Goal: Obtain resource: Obtain resource

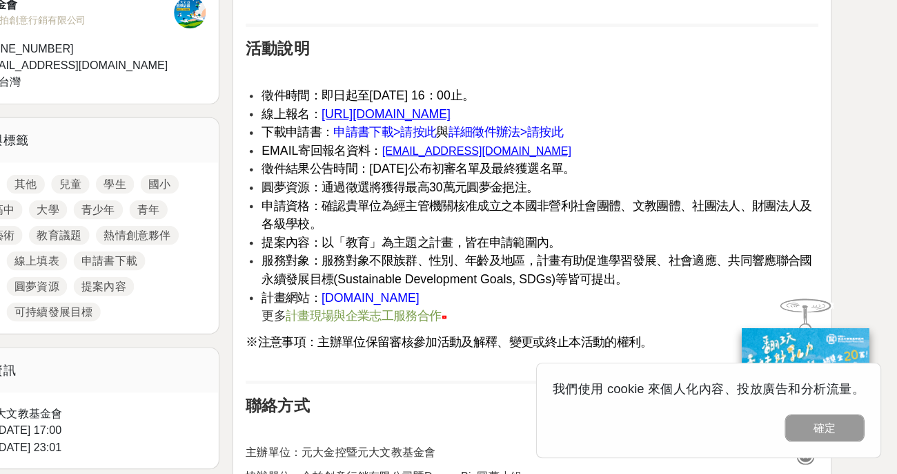
scroll to position [521, 0]
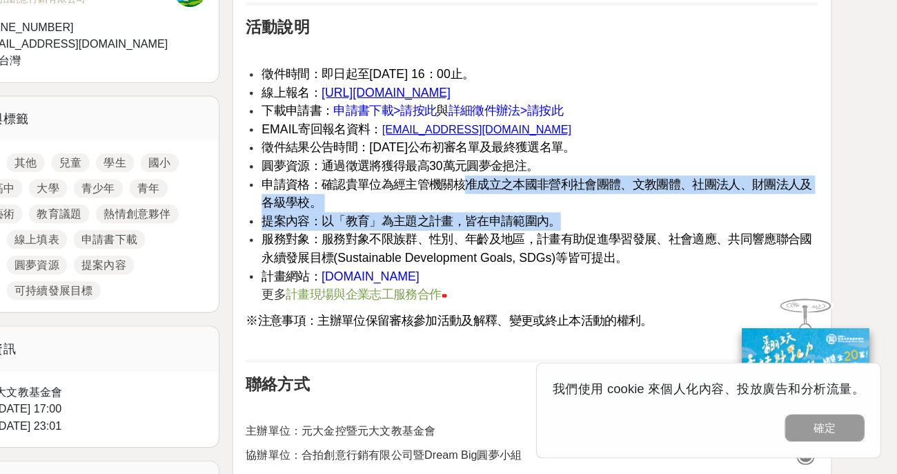
drag, startPoint x: 529, startPoint y: 220, endPoint x: 688, endPoint y: 247, distance: 161.1
click at [688, 247] on ul "徵件時間：即日起至[DATE] 16：00止。 線上報名： [URL][DOMAIN_NAME] 下載申請書： 申請書下載>請按此 與 詳細徵件辦法>請按此 …" at bounding box center [581, 223] width 496 height 206
click at [582, 247] on li "提案內容：以「教育」為主題之計畫，皆在申請範圍內。" at bounding box center [588, 255] width 482 height 16
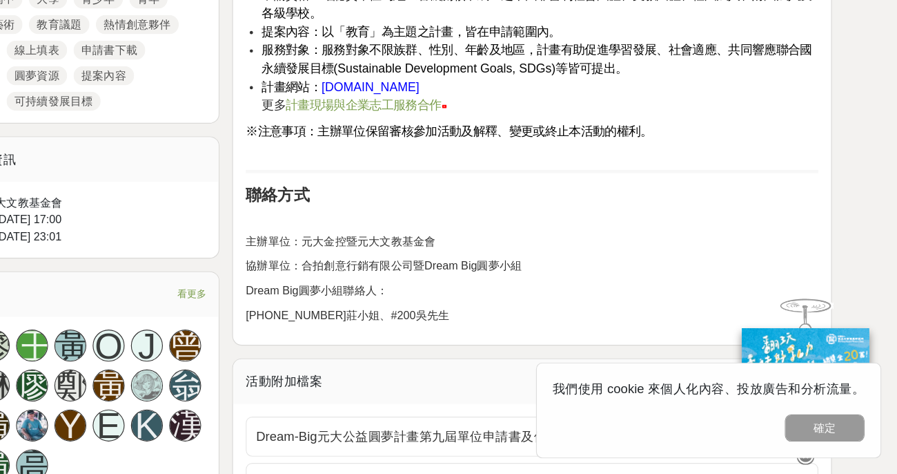
scroll to position [693, 0]
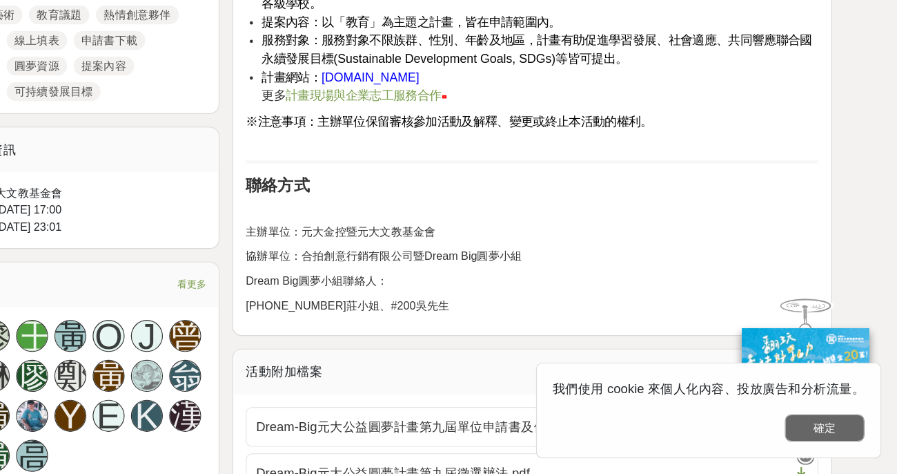
click at [824, 436] on button "確定" at bounding box center [834, 433] width 69 height 23
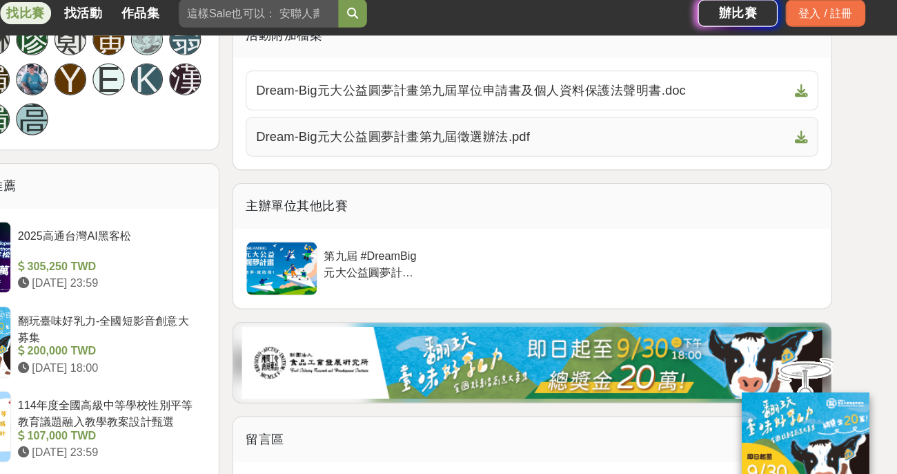
scroll to position [1035, 0]
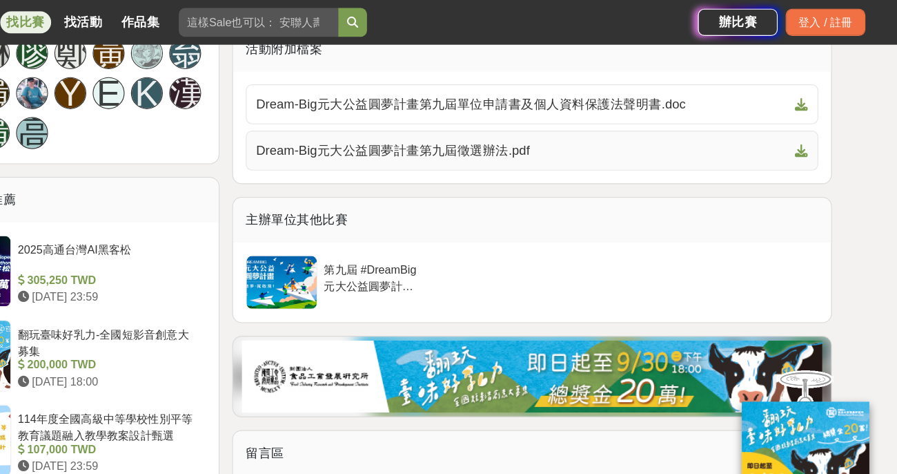
click at [458, 132] on span "Dream-Big元大公益圓夢計畫第九屆徵選辦法.pdf" at bounding box center [572, 130] width 461 height 17
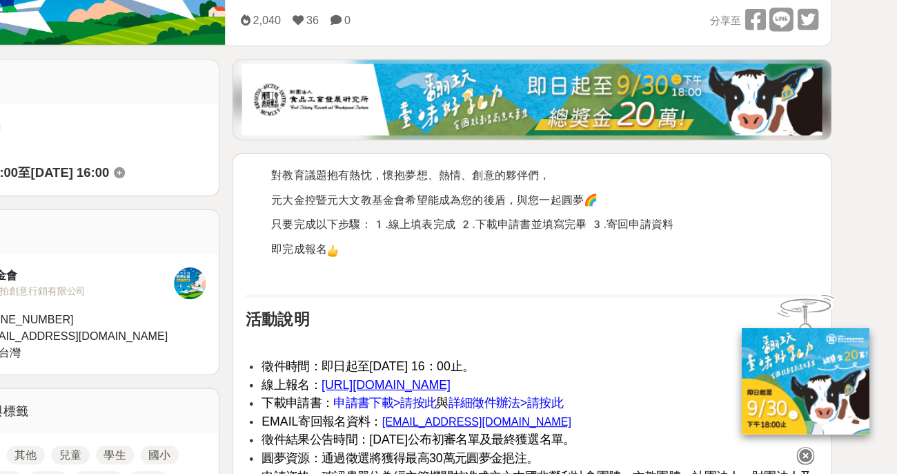
scroll to position [312, 0]
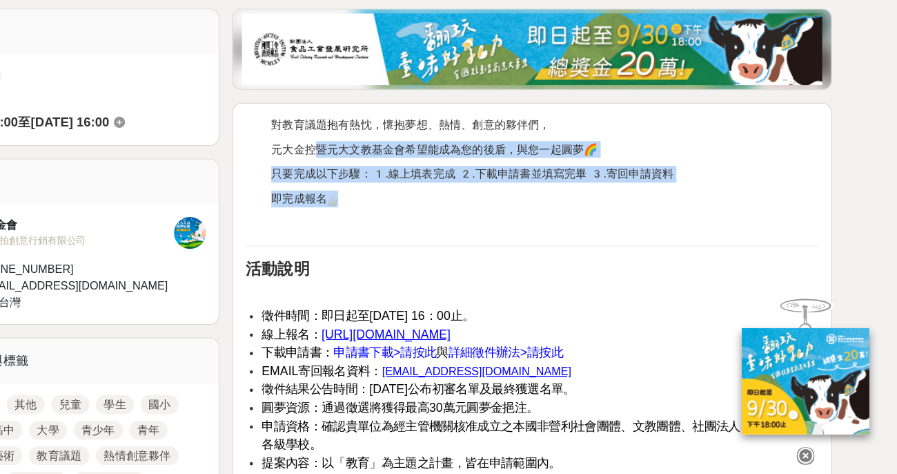
drag, startPoint x: 398, startPoint y: 191, endPoint x: 567, endPoint y: 240, distance: 175.4
click at [567, 240] on div "對教育議題抱有熱忱，懷抱夢想、熱情、創意的夥伴們， 元大金控暨元大文教基金會希望能成為您的後盾，與您一起圓夢🌈 只要完成以下步驟：1️.線上填表完成 2️.下…" at bounding box center [581, 440] width 496 height 552
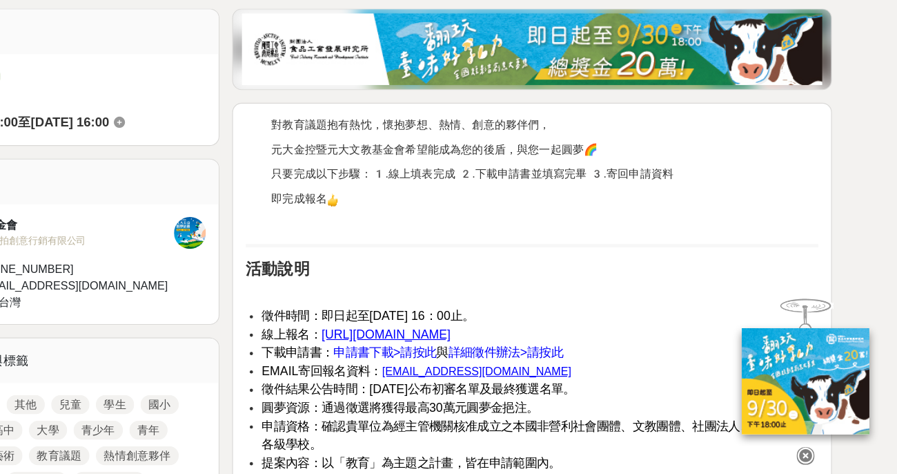
click at [506, 278] on div "對教育議題抱有熱忱，懷抱夢想、熱情、創意的夥伴們， 元大金控暨元大文教基金會希望能成為您的後盾，與您一起圓夢🌈 只要完成以下步驟：1️.線上填表完成 2️.下…" at bounding box center [581, 440] width 496 height 552
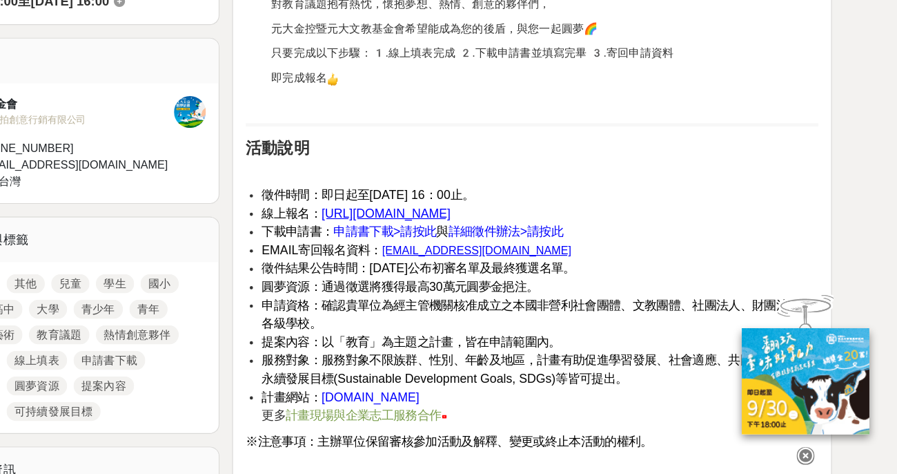
scroll to position [518, 0]
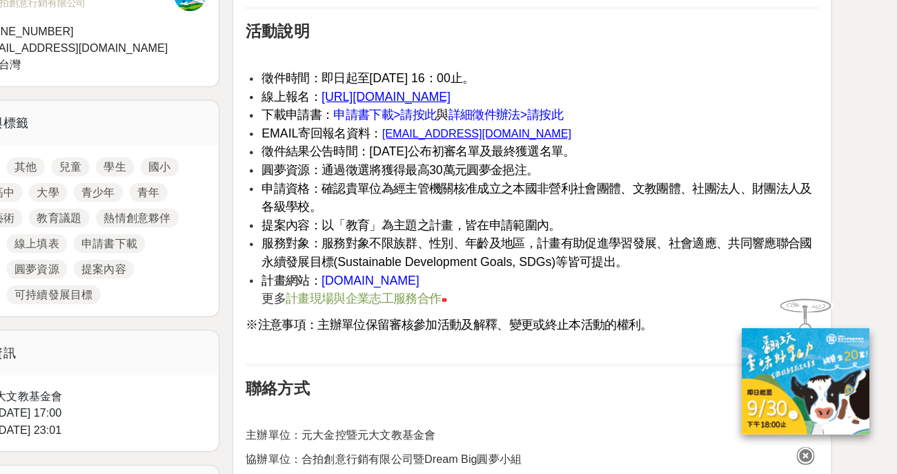
click at [549, 162] on span "詳細徵件辦法>請按此" at bounding box center [558, 163] width 99 height 12
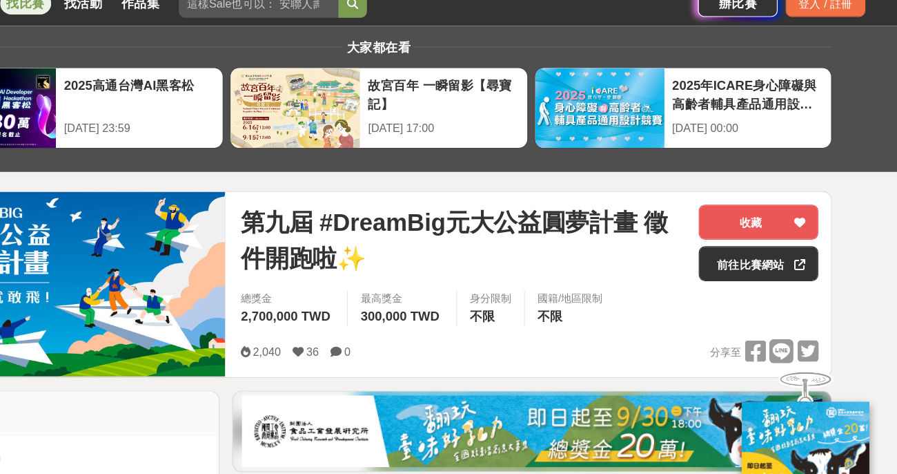
scroll to position [0, 0]
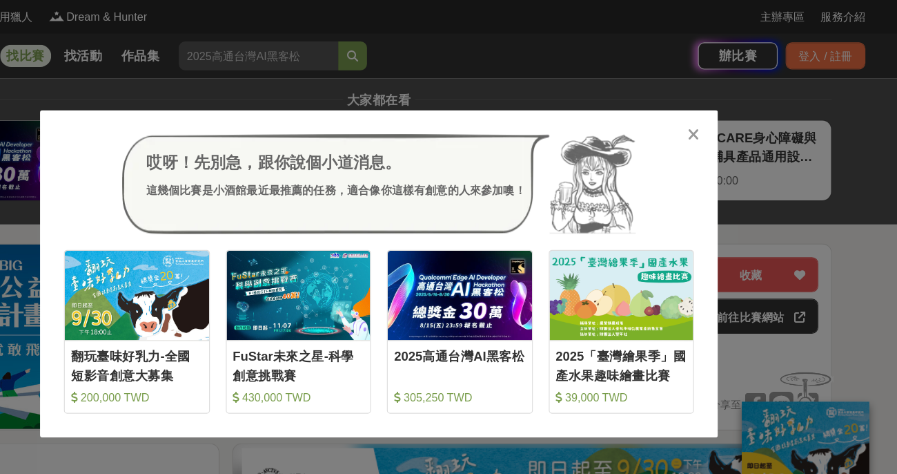
click at [721, 117] on icon at bounding box center [722, 117] width 10 height 14
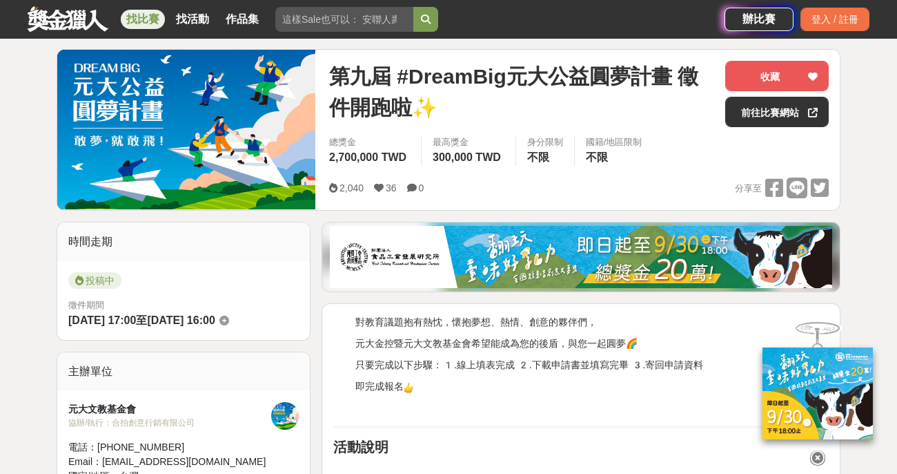
scroll to position [171, 0]
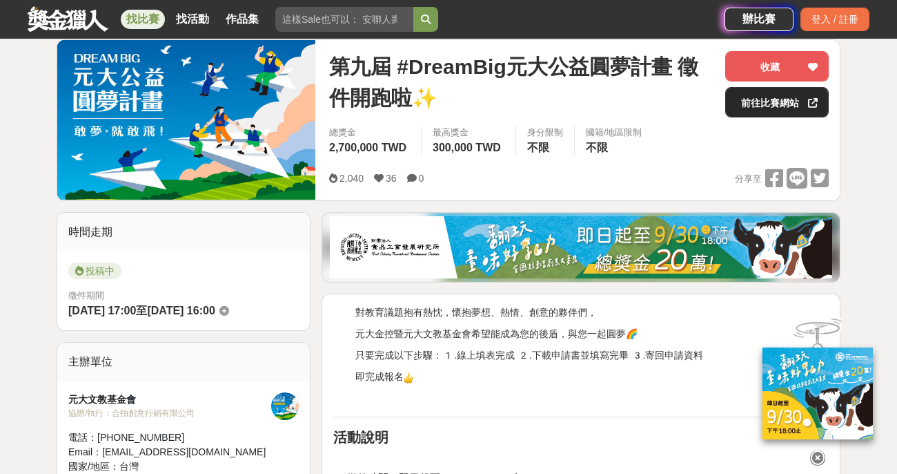
click at [771, 103] on link "前往比賽網站" at bounding box center [777, 102] width 104 height 30
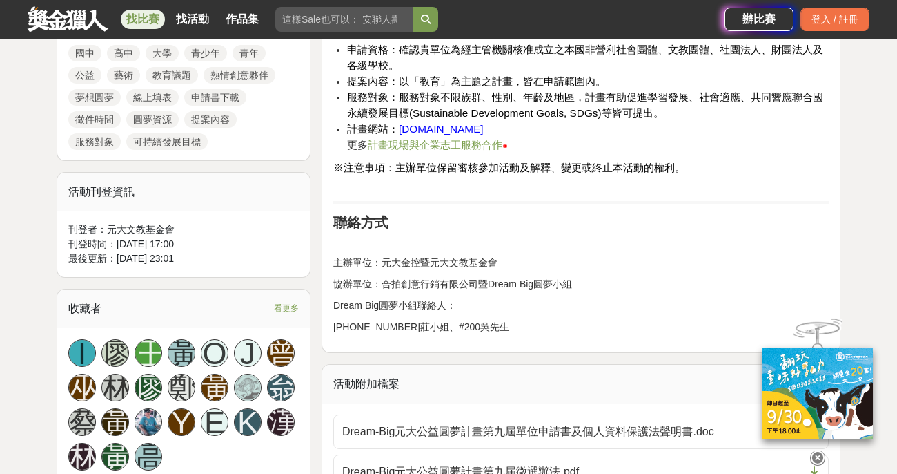
scroll to position [734, 0]
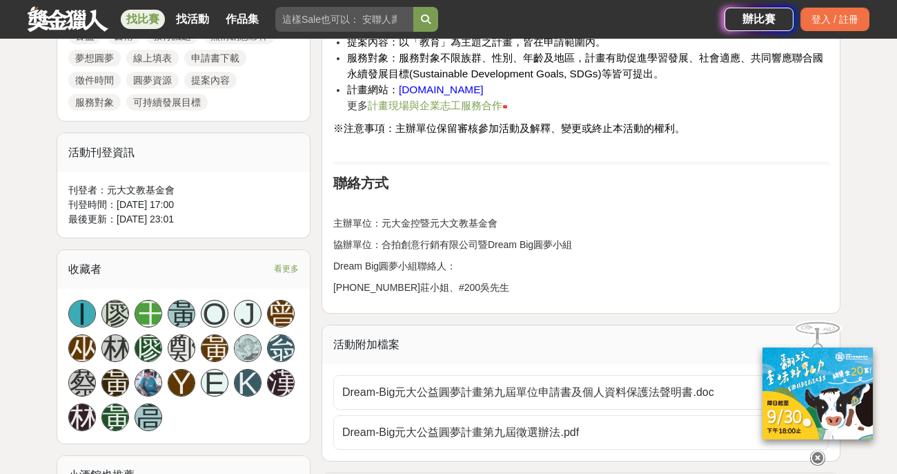
click at [425, 107] on span "計畫現場與企業志工服務合作" at bounding box center [435, 105] width 135 height 12
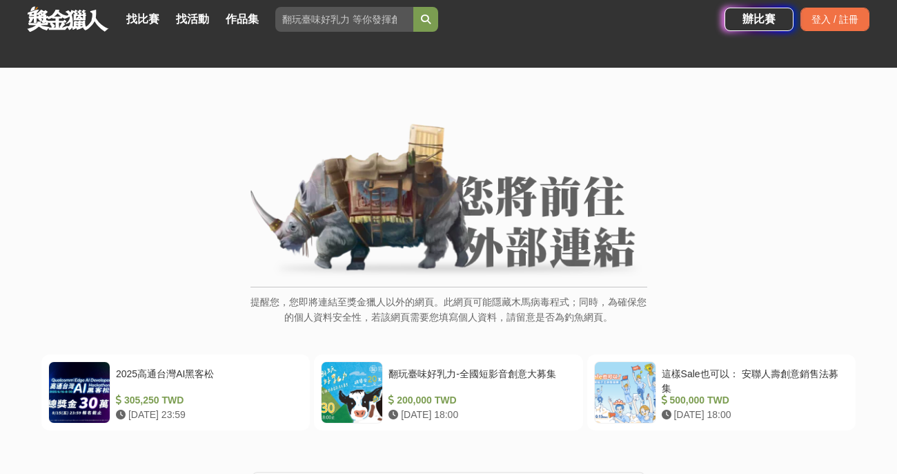
scroll to position [136, 0]
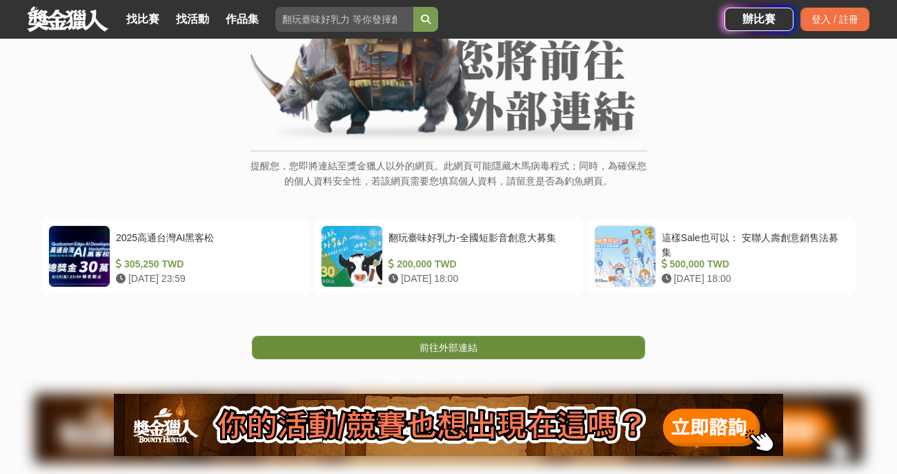
click at [460, 345] on span "前往外部連結" at bounding box center [449, 347] width 58 height 11
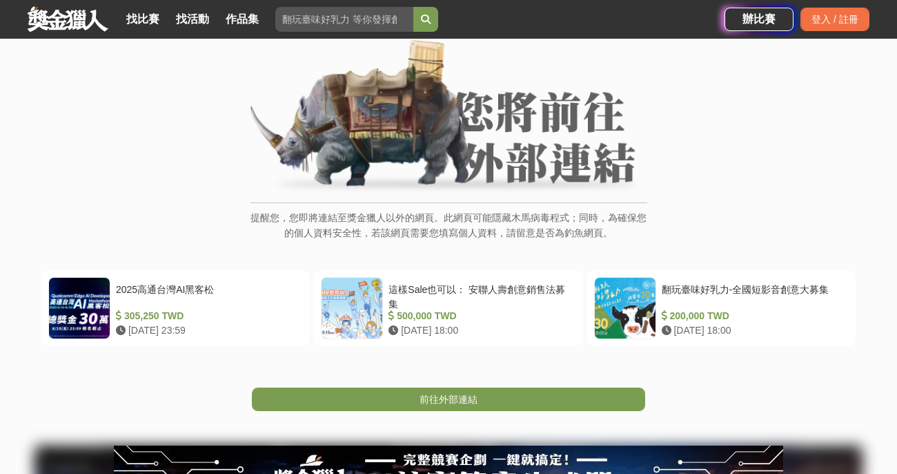
scroll to position [86, 0]
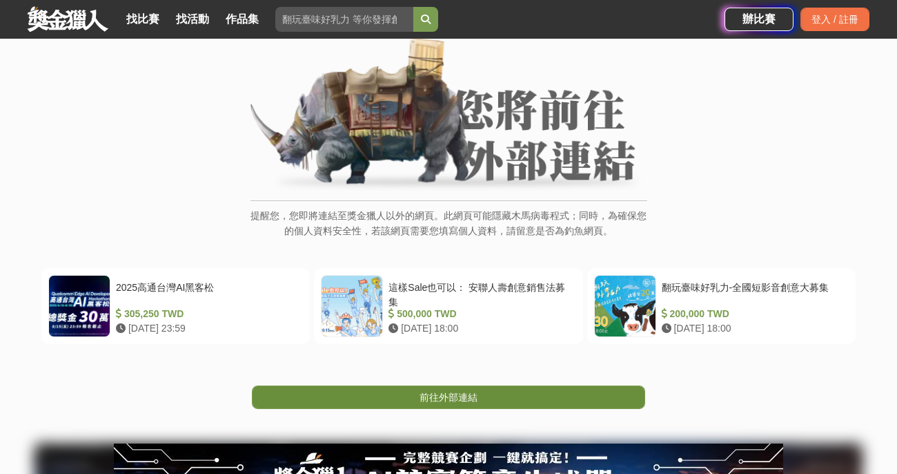
click at [440, 398] on span "前往外部連結" at bounding box center [449, 396] width 58 height 11
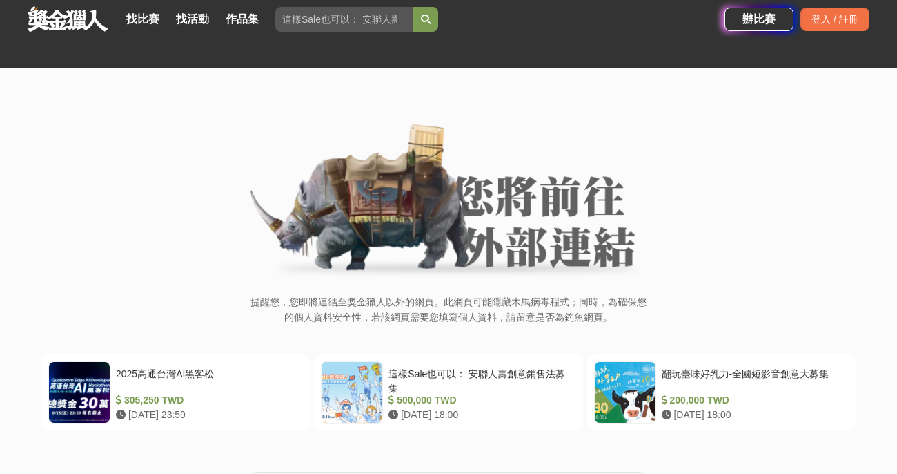
scroll to position [122, 0]
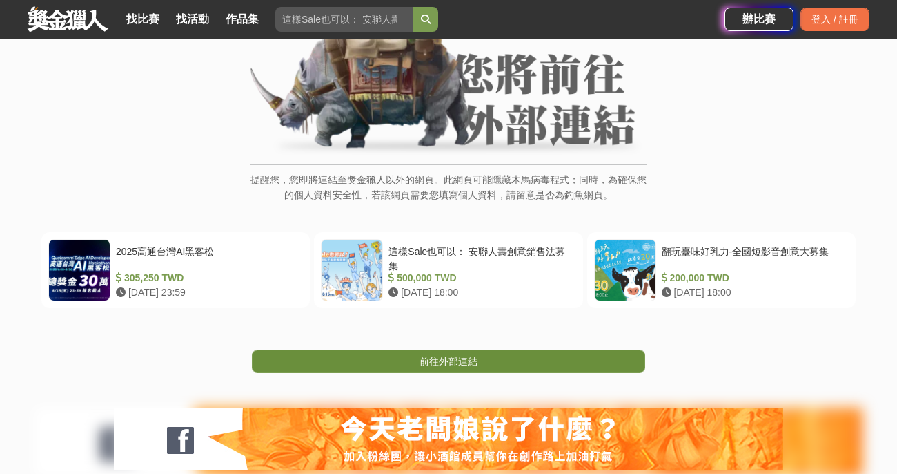
click at [435, 361] on span "前往外部連結" at bounding box center [449, 360] width 58 height 11
